Goal: Check status

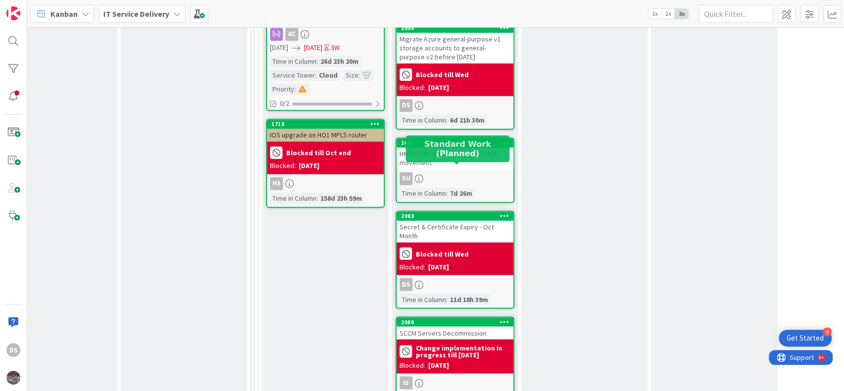
scroll to position [1055, 432]
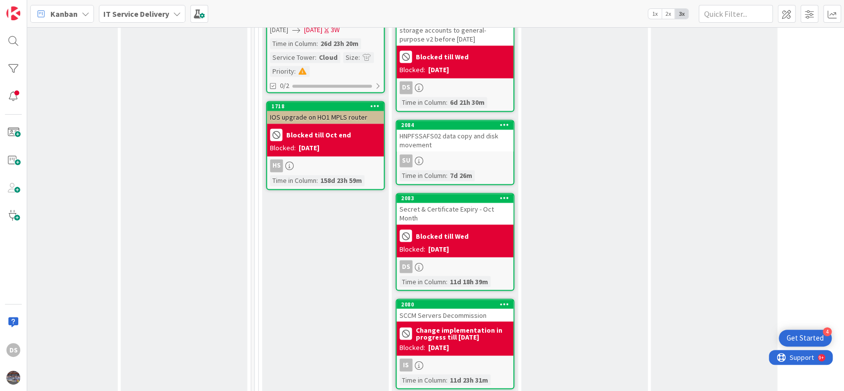
click at [452, 203] on div "Secret & Certificate Expiry - Oct Month" at bounding box center [455, 214] width 117 height 22
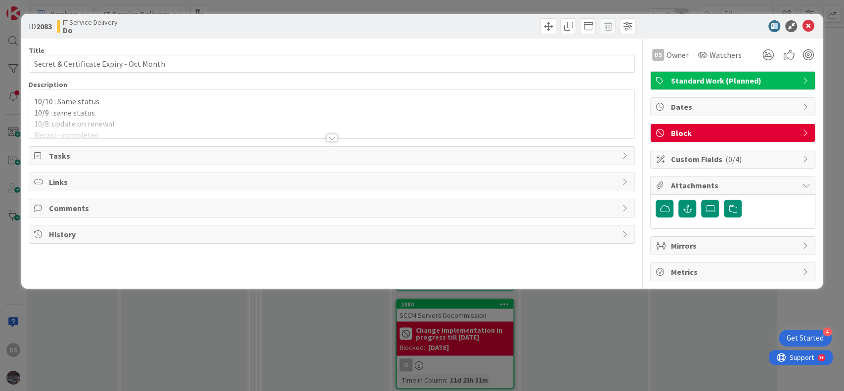
click at [150, 111] on p "10/9 : same status" at bounding box center [332, 112] width 596 height 11
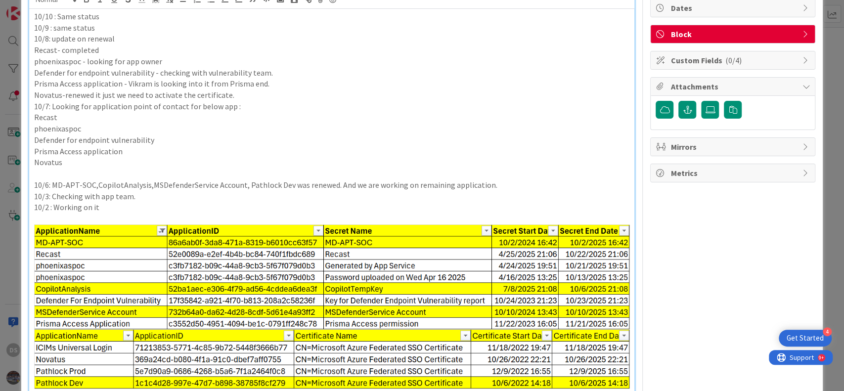
scroll to position [132, 0]
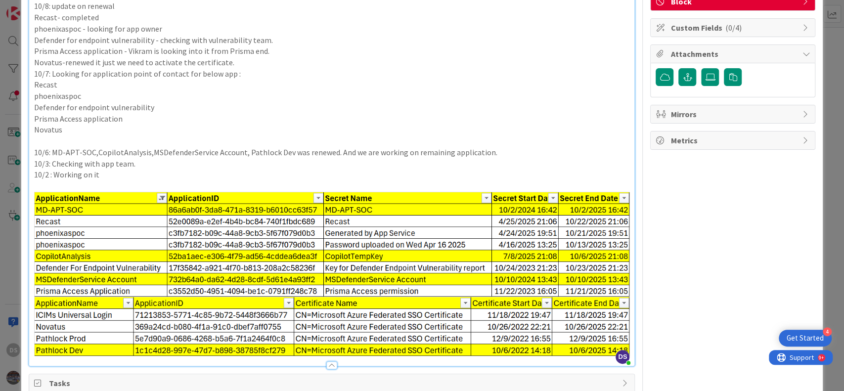
drag, startPoint x: 158, startPoint y: 264, endPoint x: 126, endPoint y: 266, distance: 32.2
click at [126, 266] on img at bounding box center [332, 244] width 596 height 105
click at [417, 239] on img at bounding box center [332, 244] width 596 height 105
click at [406, 99] on p "phoenixaspoc" at bounding box center [332, 95] width 596 height 11
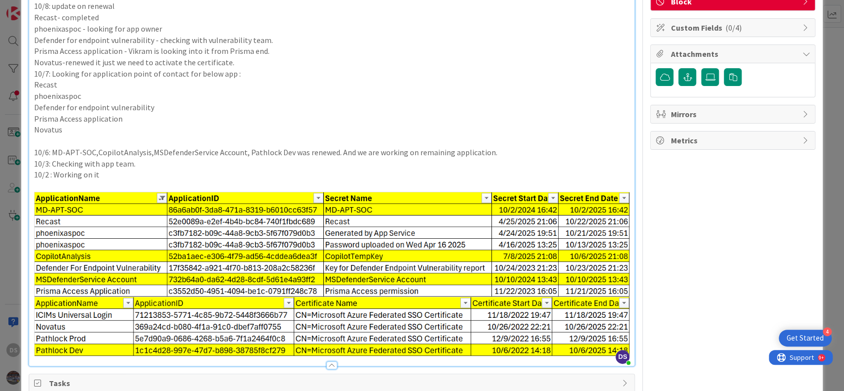
scroll to position [0, 0]
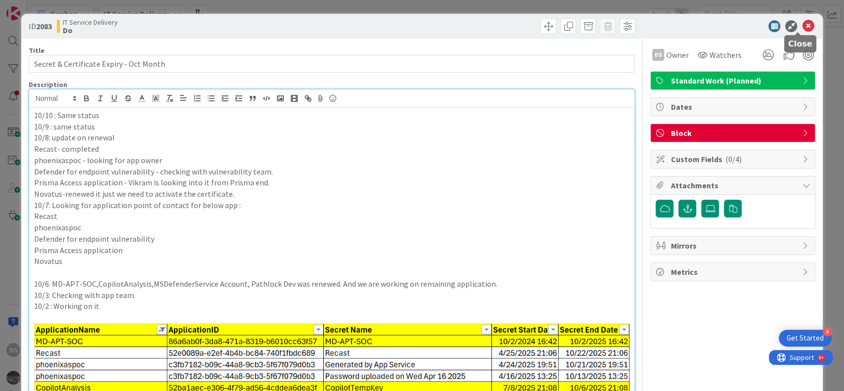
click at [802, 27] on icon at bounding box center [808, 26] width 12 height 12
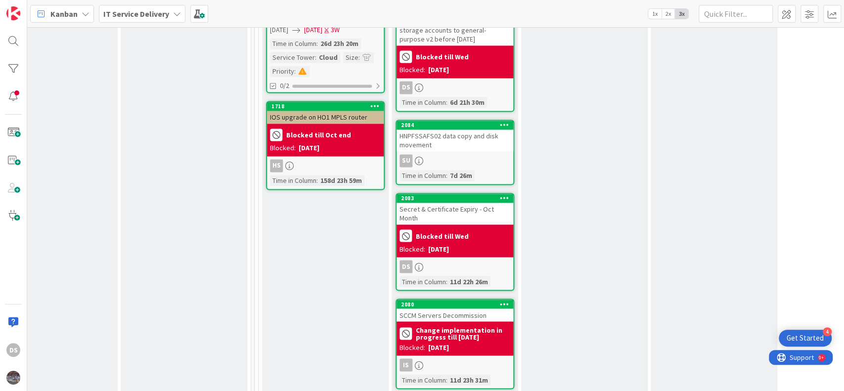
click at [443, 203] on div "Secret & Certificate Expiry - Oct Month" at bounding box center [455, 214] width 117 height 22
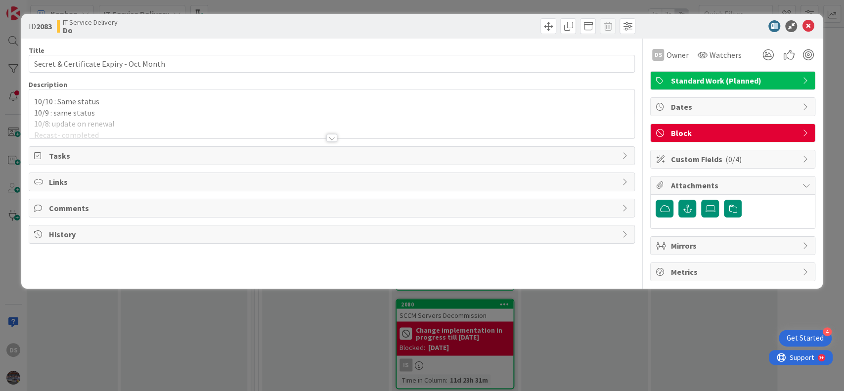
click at [229, 96] on p "10/10 : Same status" at bounding box center [332, 101] width 596 height 11
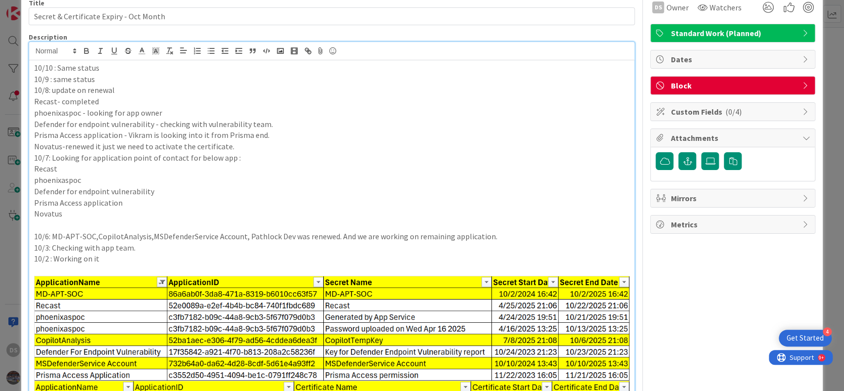
scroll to position [66, 0]
